Goal: Transaction & Acquisition: Subscribe to service/newsletter

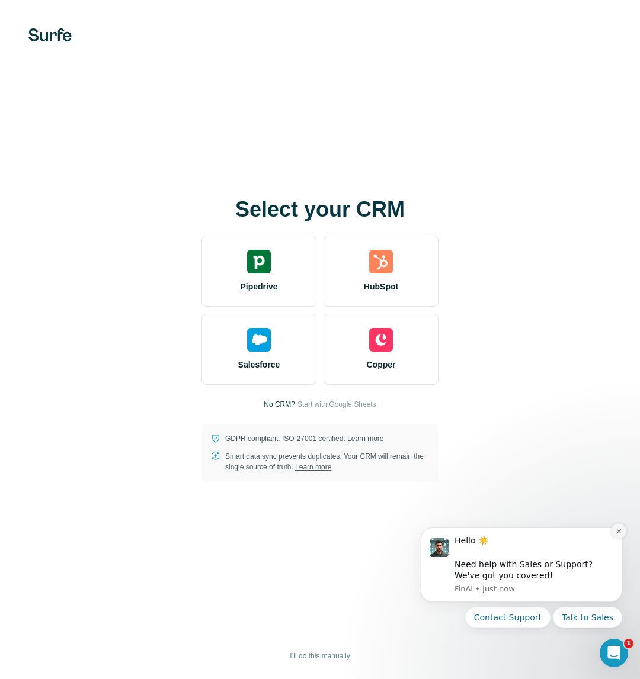
click at [620, 528] on icon "Dismiss notification" at bounding box center [618, 531] width 7 height 7
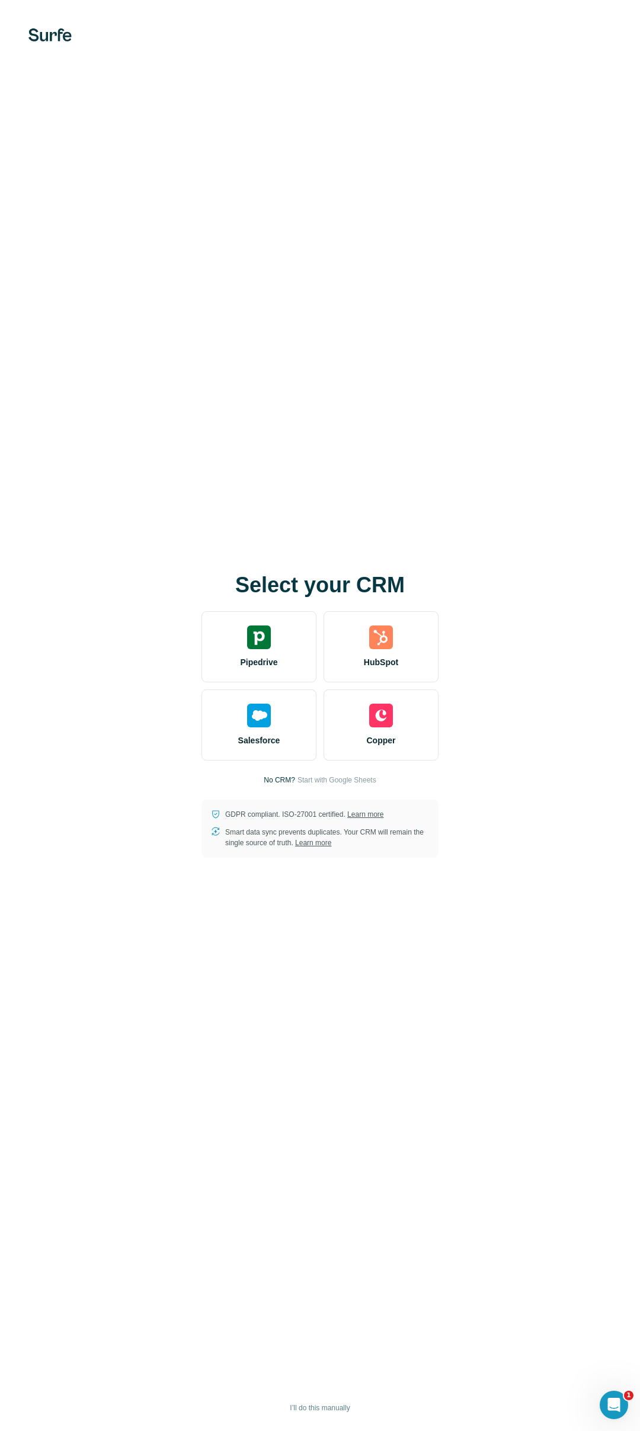
click at [456, 419] on div "Select your CRM Pipedrive HubSpot Salesforce Copper No CRM? Start with Google S…" at bounding box center [320, 715] width 640 height 1431
click at [428, 633] on div "HubSpot" at bounding box center [380, 646] width 115 height 71
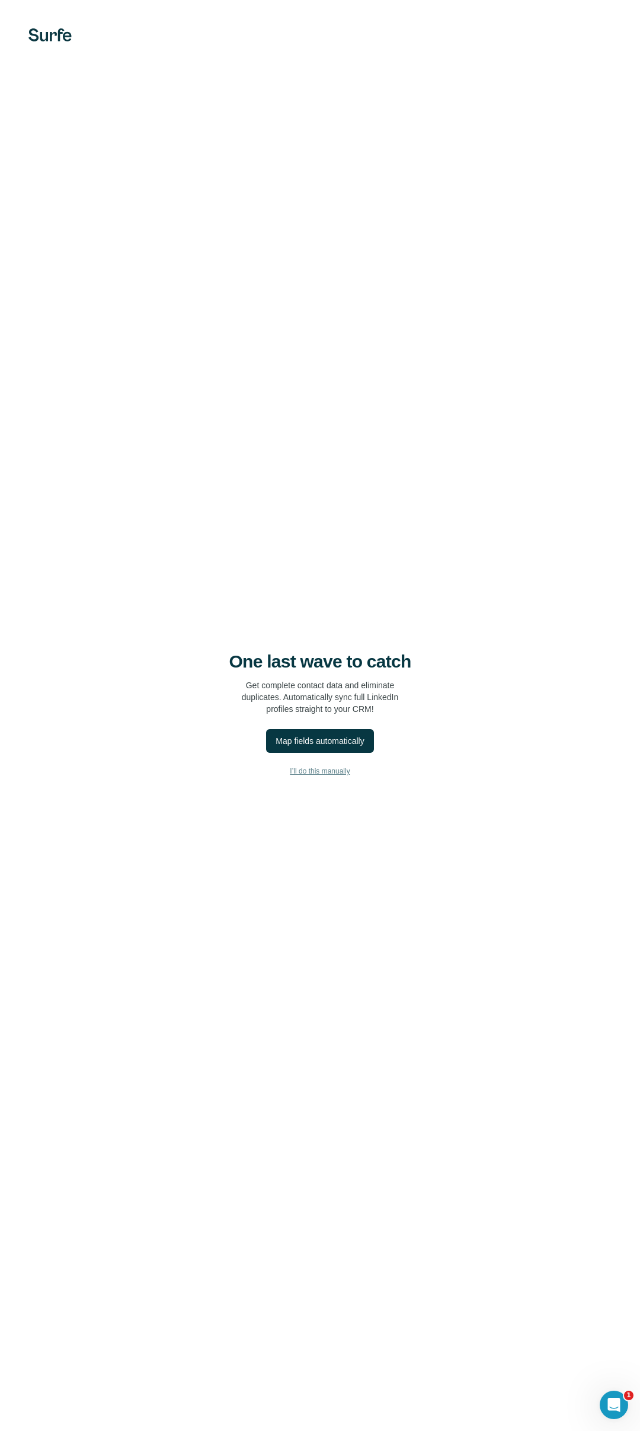
click at [328, 774] on span "I’ll do this manually" at bounding box center [320, 771] width 60 height 11
